Goal: Task Accomplishment & Management: Manage account settings

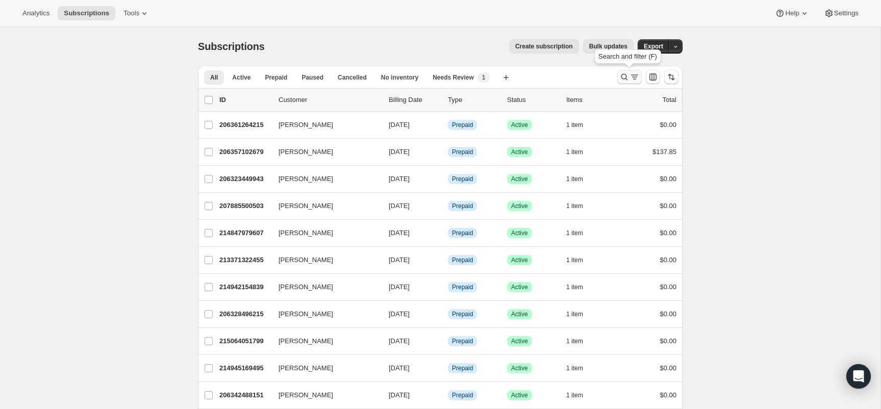
click at [626, 79] on icon "Search and filter results" at bounding box center [624, 77] width 7 height 7
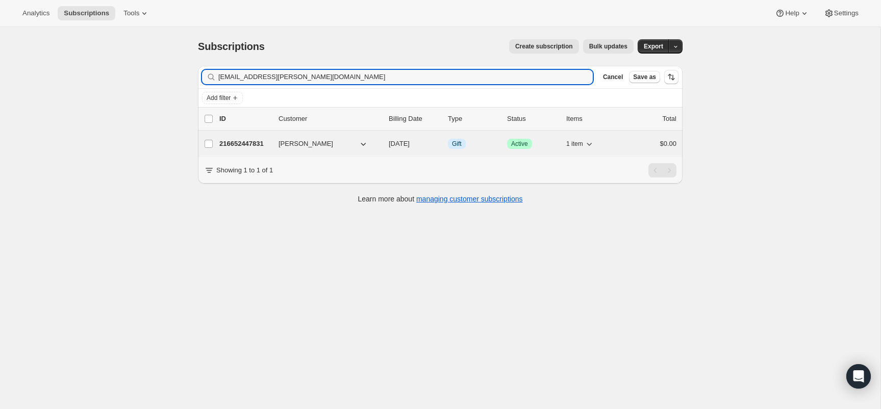
type input "[EMAIL_ADDRESS][PERSON_NAME][DOMAIN_NAME]"
click at [257, 149] on div "216652447831 [PERSON_NAME] [DATE] Info Gift Success Active 1 item $0.00" at bounding box center [447, 144] width 457 height 14
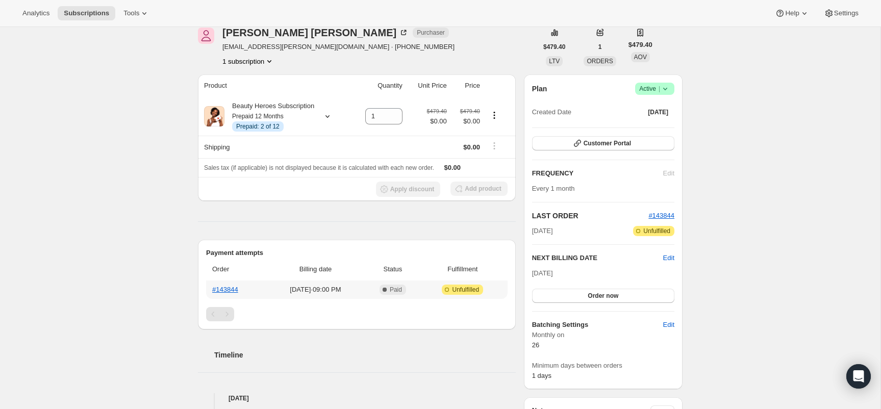
scroll to position [49, 0]
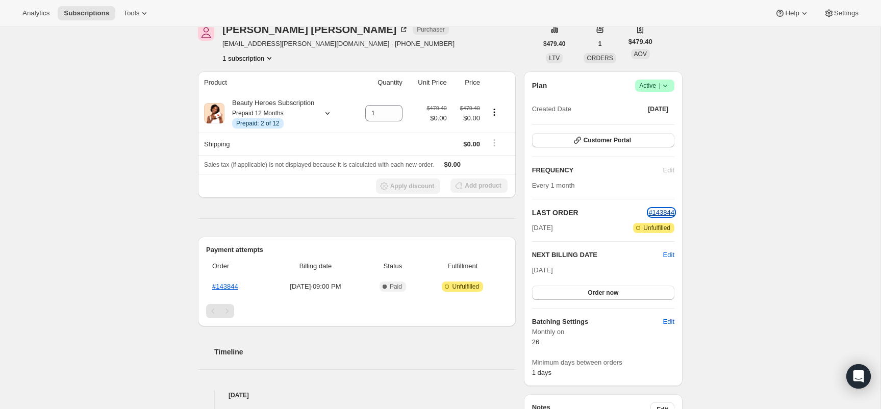
click at [668, 211] on span "#143844" at bounding box center [661, 213] width 26 height 8
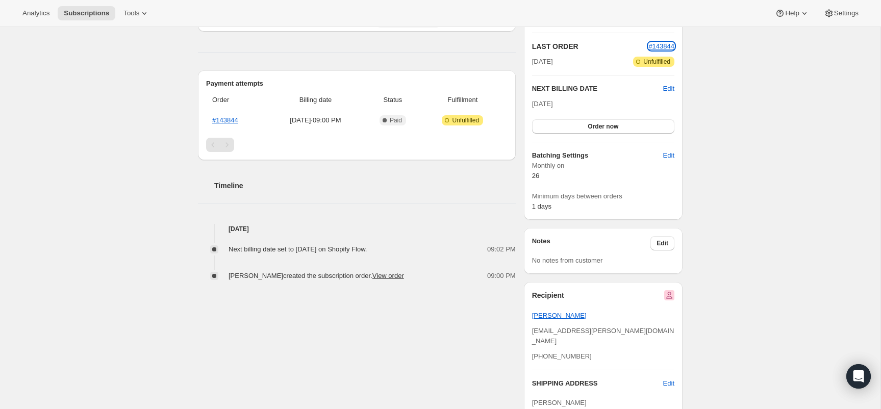
scroll to position [220, 0]
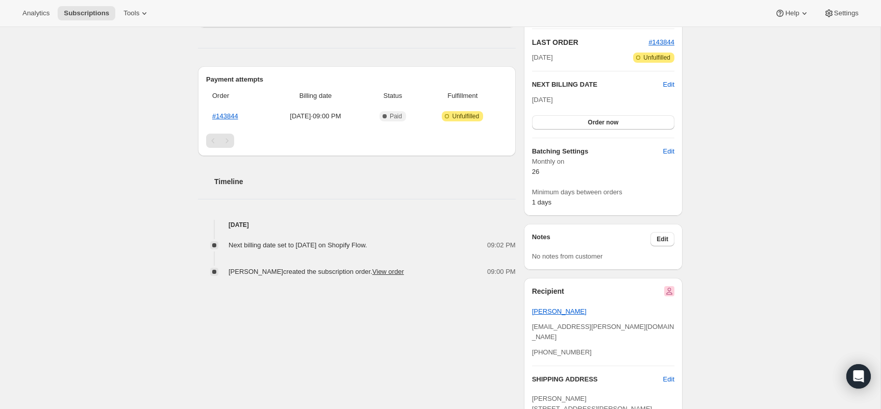
click at [724, 255] on div "Subscription #216652447831. This page is ready Subscription #216652447831 Info …" at bounding box center [440, 235] width 880 height 857
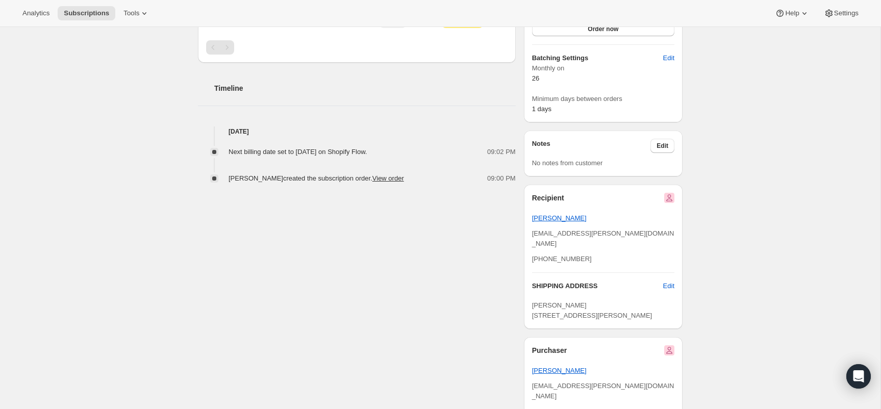
scroll to position [322, 0]
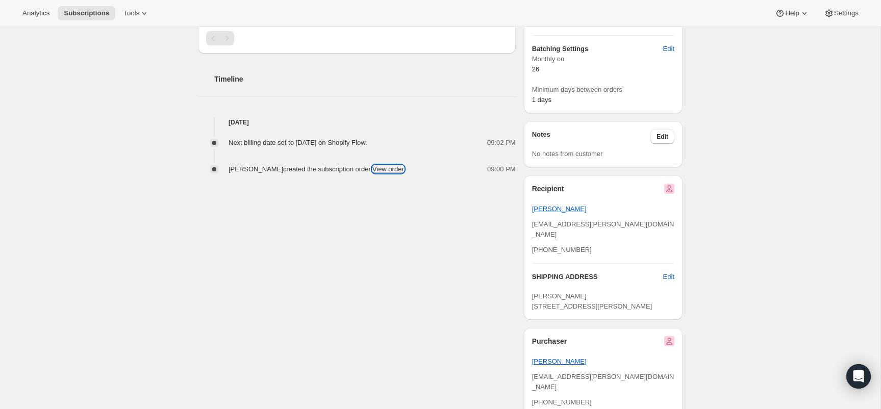
click at [392, 173] on link "View order" at bounding box center [388, 169] width 32 height 8
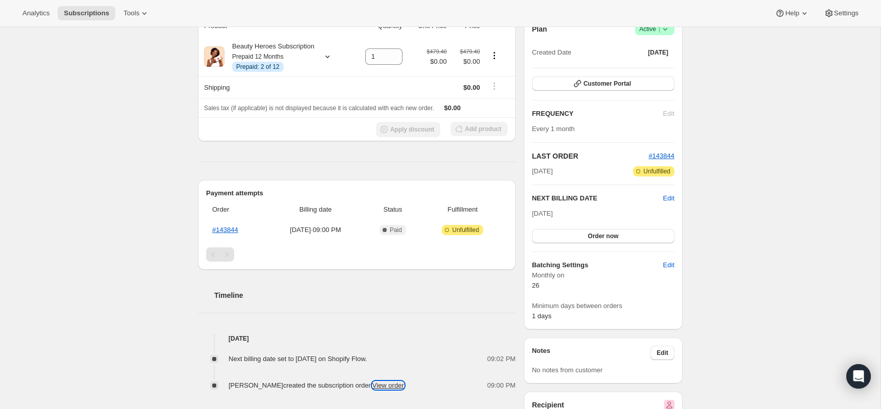
scroll to position [0, 0]
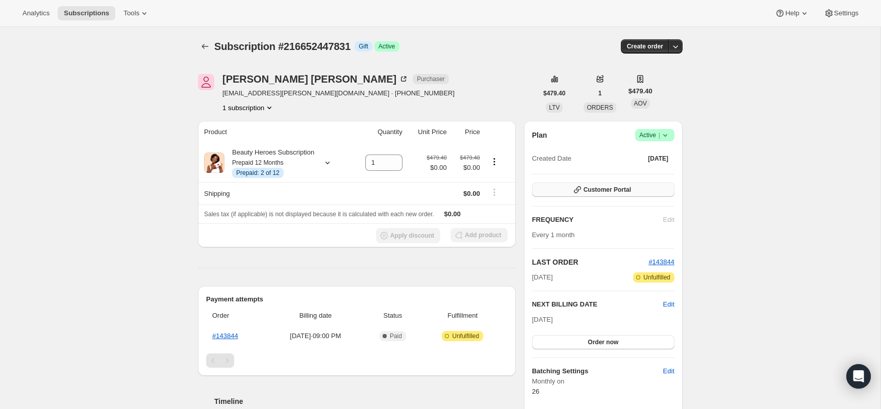
click at [606, 192] on span "Customer Portal" at bounding box center [607, 190] width 47 height 8
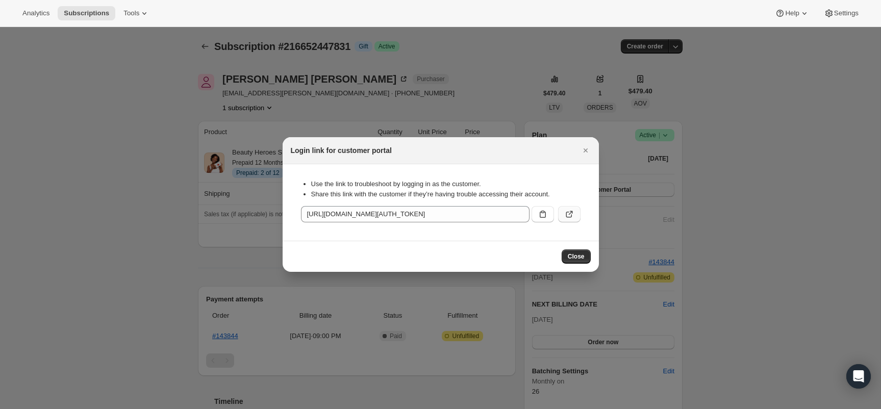
click at [568, 215] on icon ":rc7:" at bounding box center [569, 214] width 10 height 10
click at [108, 100] on div at bounding box center [440, 204] width 881 height 409
